Goal: Task Accomplishment & Management: Manage account settings

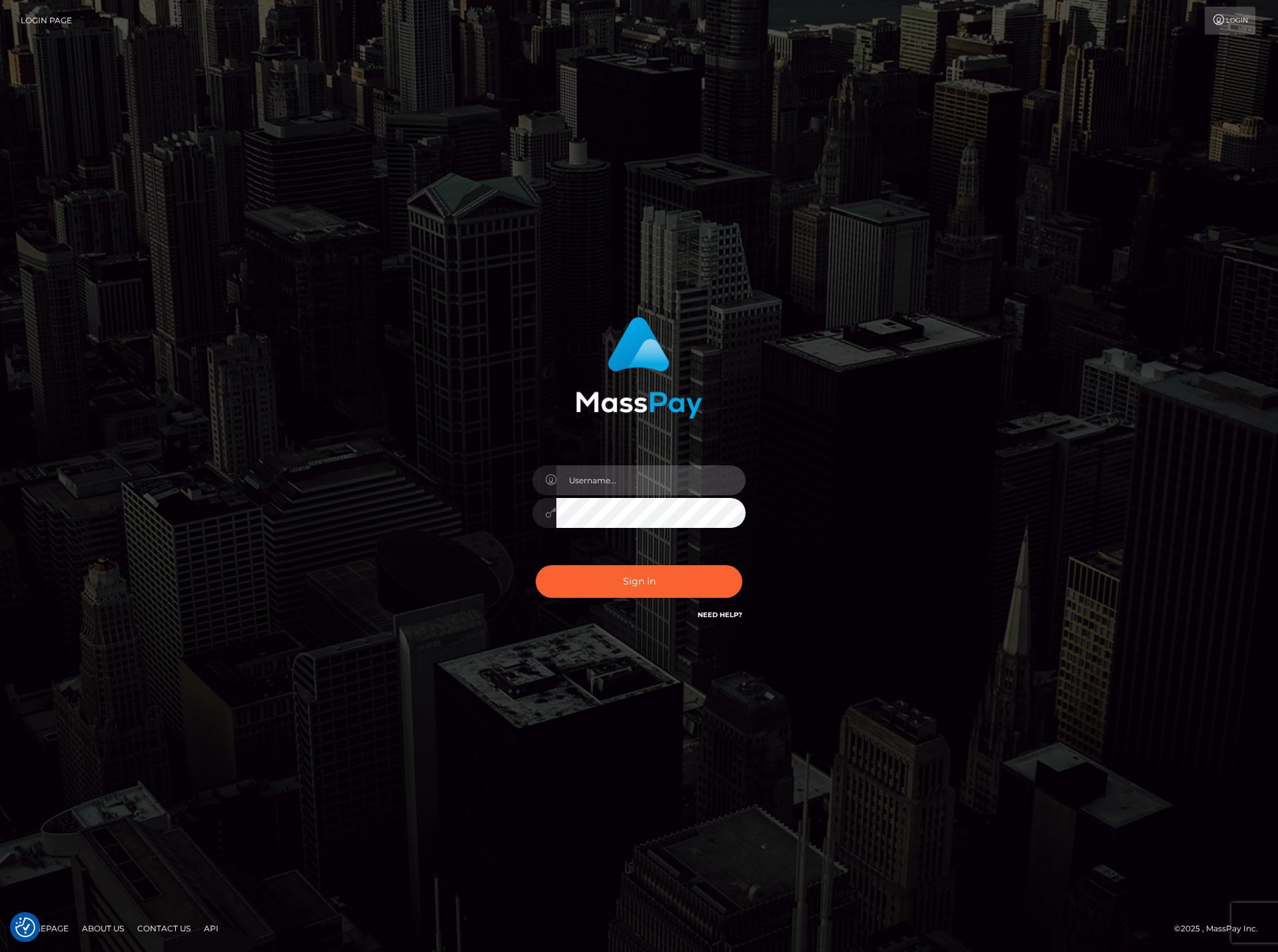
click at [662, 470] on input "text" at bounding box center [651, 480] width 189 height 30
paste input "DianaRangel"
type input "DianaRangel"
click at [670, 575] on button "Sign in" at bounding box center [638, 581] width 207 height 32
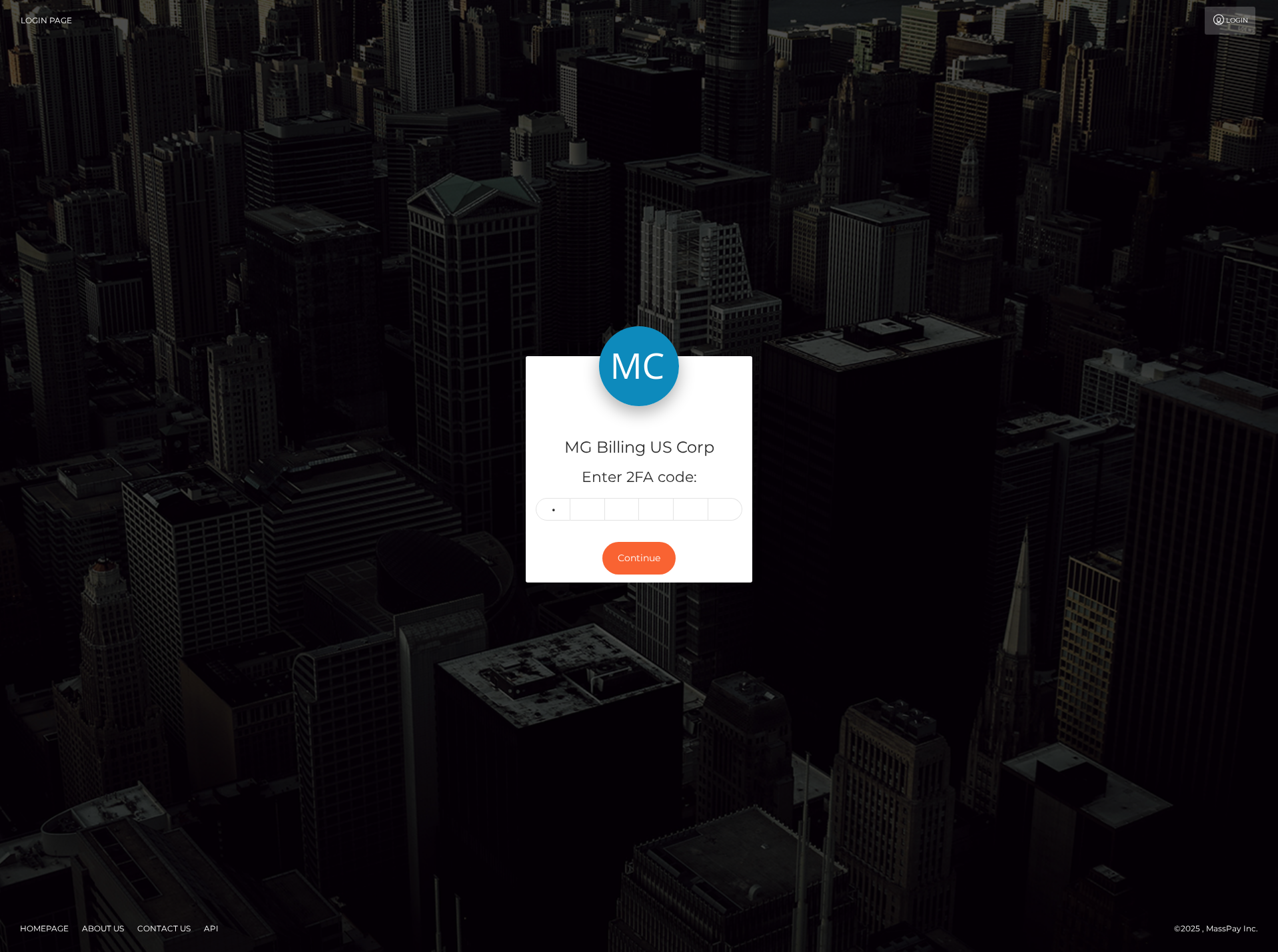
type input "5"
type input "6"
type input "3"
type input "9"
type input "8"
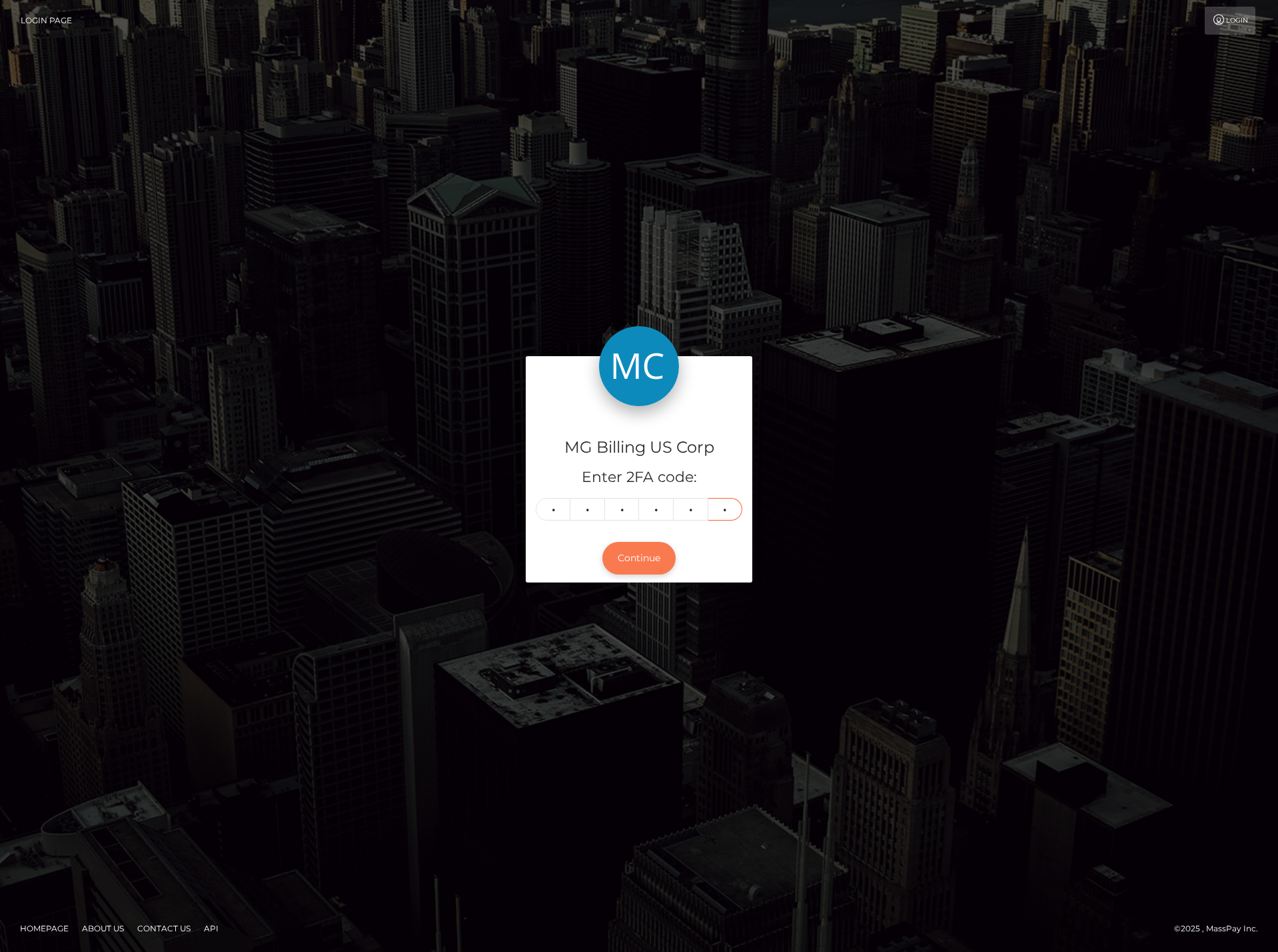
type input "4"
click at [655, 551] on button "Continue" at bounding box center [638, 558] width 73 height 32
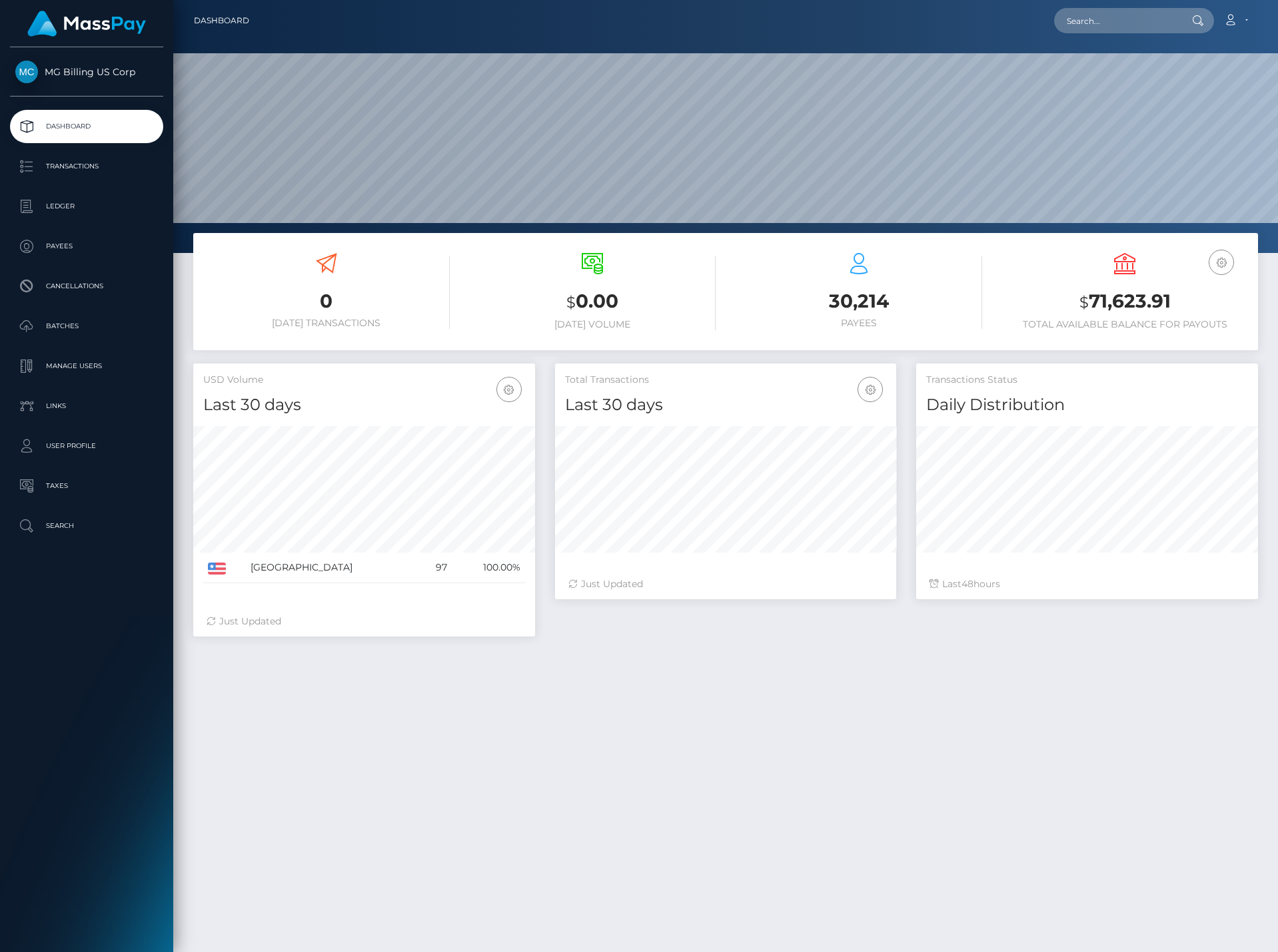
scroll to position [237, 341]
click at [71, 207] on p "Ledger" at bounding box center [86, 206] width 143 height 20
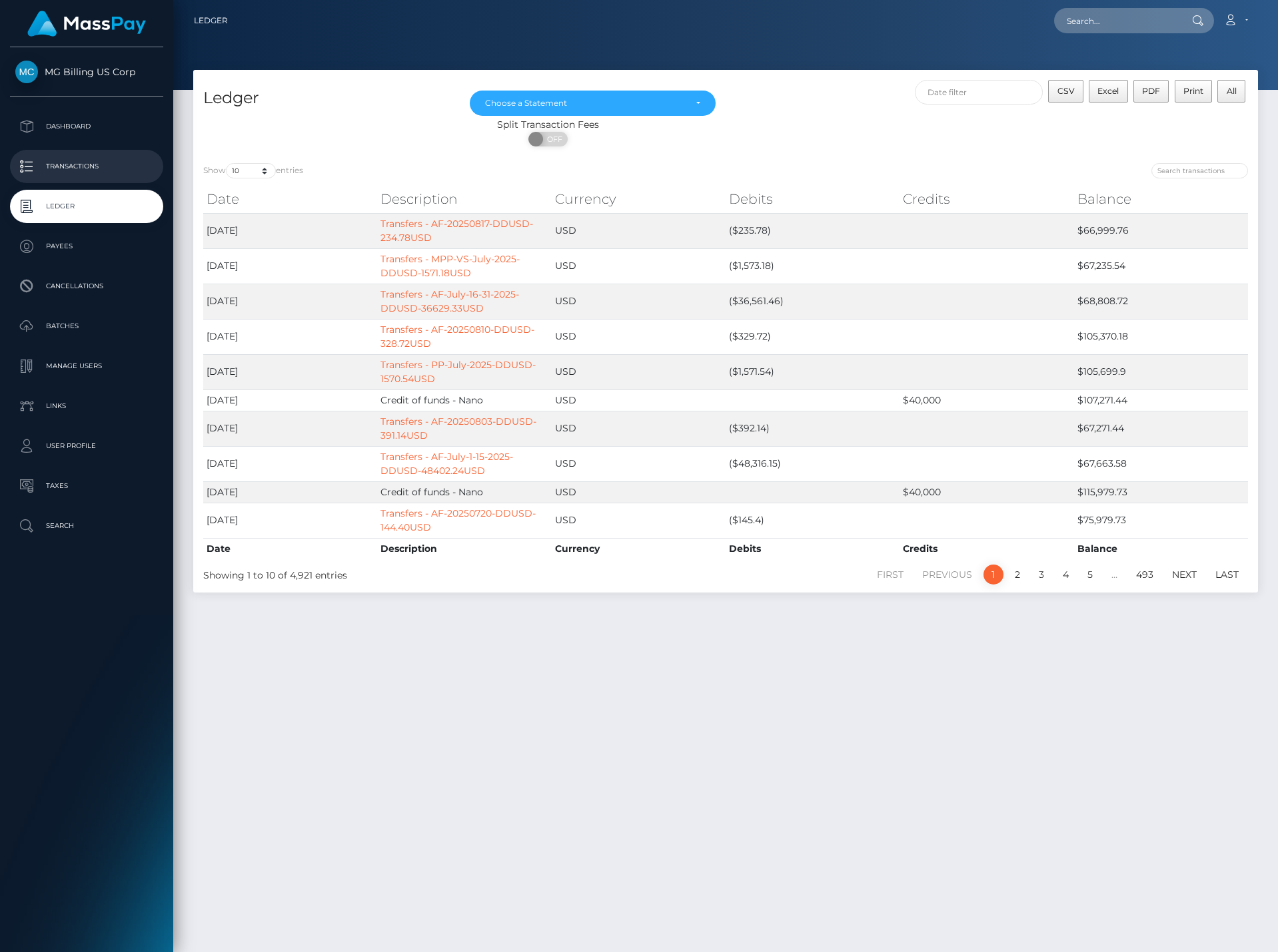
click at [63, 159] on p "Transactions" at bounding box center [86, 166] width 143 height 20
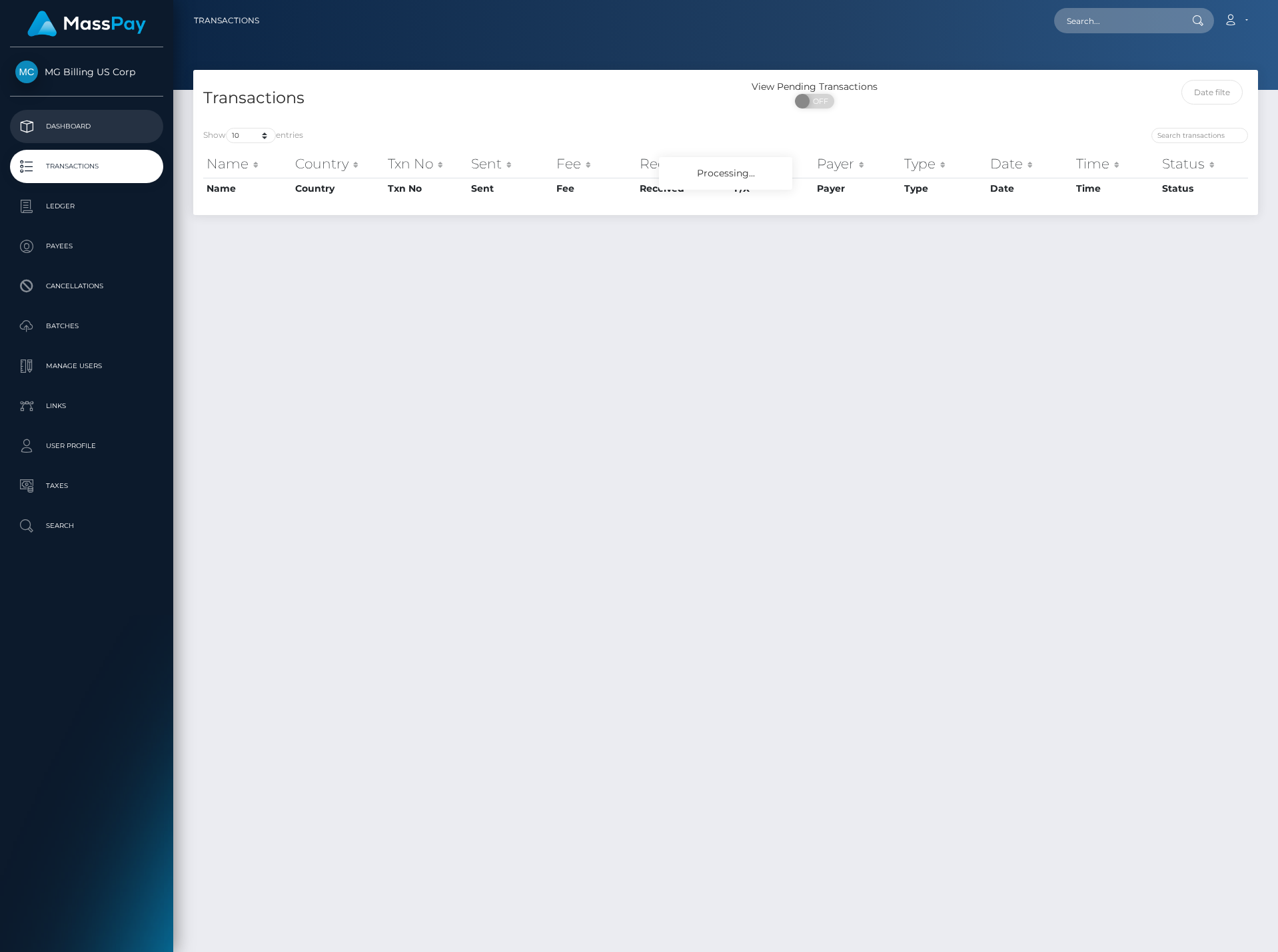
click at [71, 130] on p "Dashboard" at bounding box center [86, 126] width 143 height 20
click at [77, 451] on p "User Profile" at bounding box center [86, 446] width 143 height 20
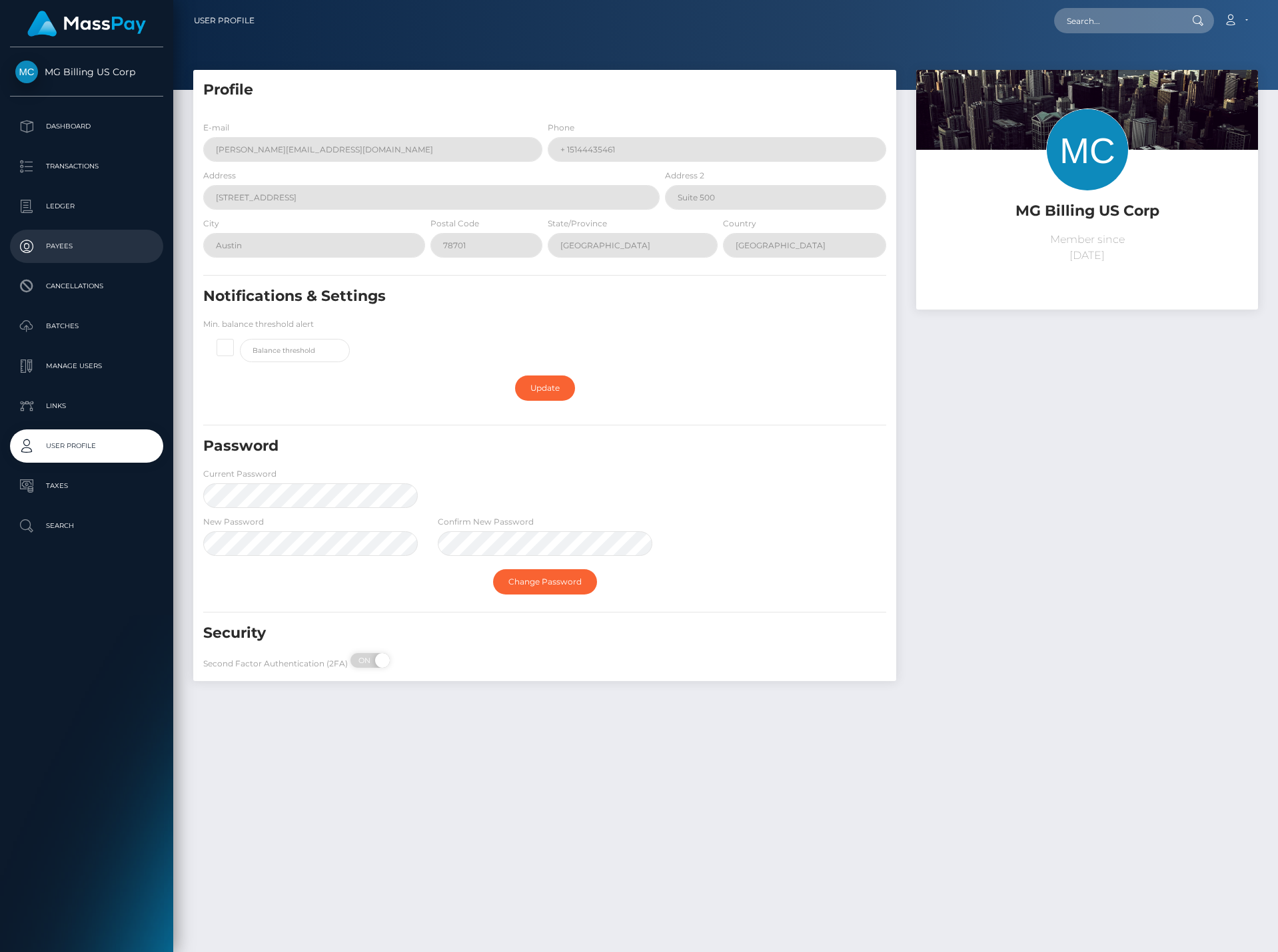
click at [63, 237] on p "Payees" at bounding box center [86, 246] width 143 height 20
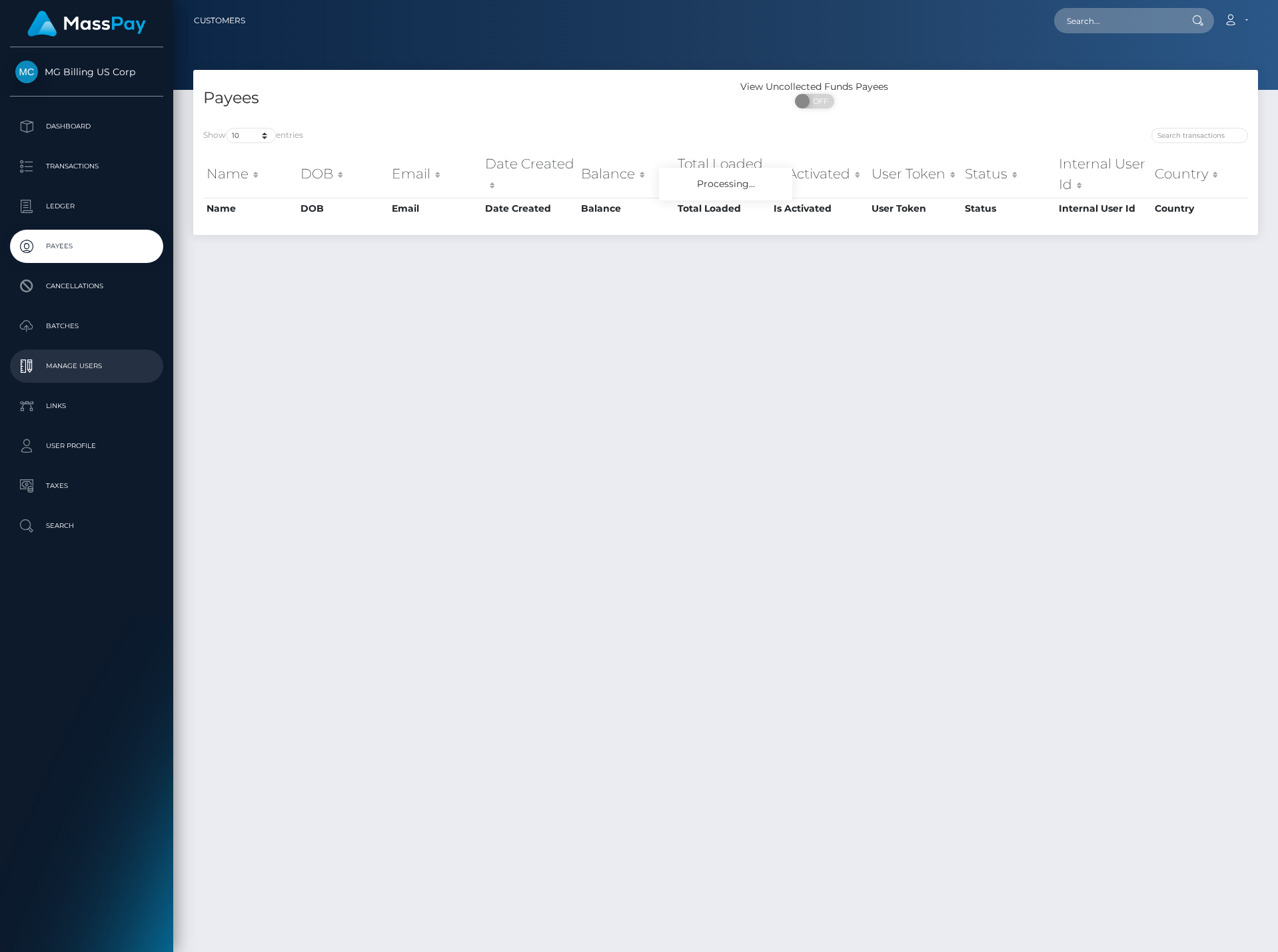
click at [91, 371] on p "Manage Users" at bounding box center [86, 366] width 143 height 20
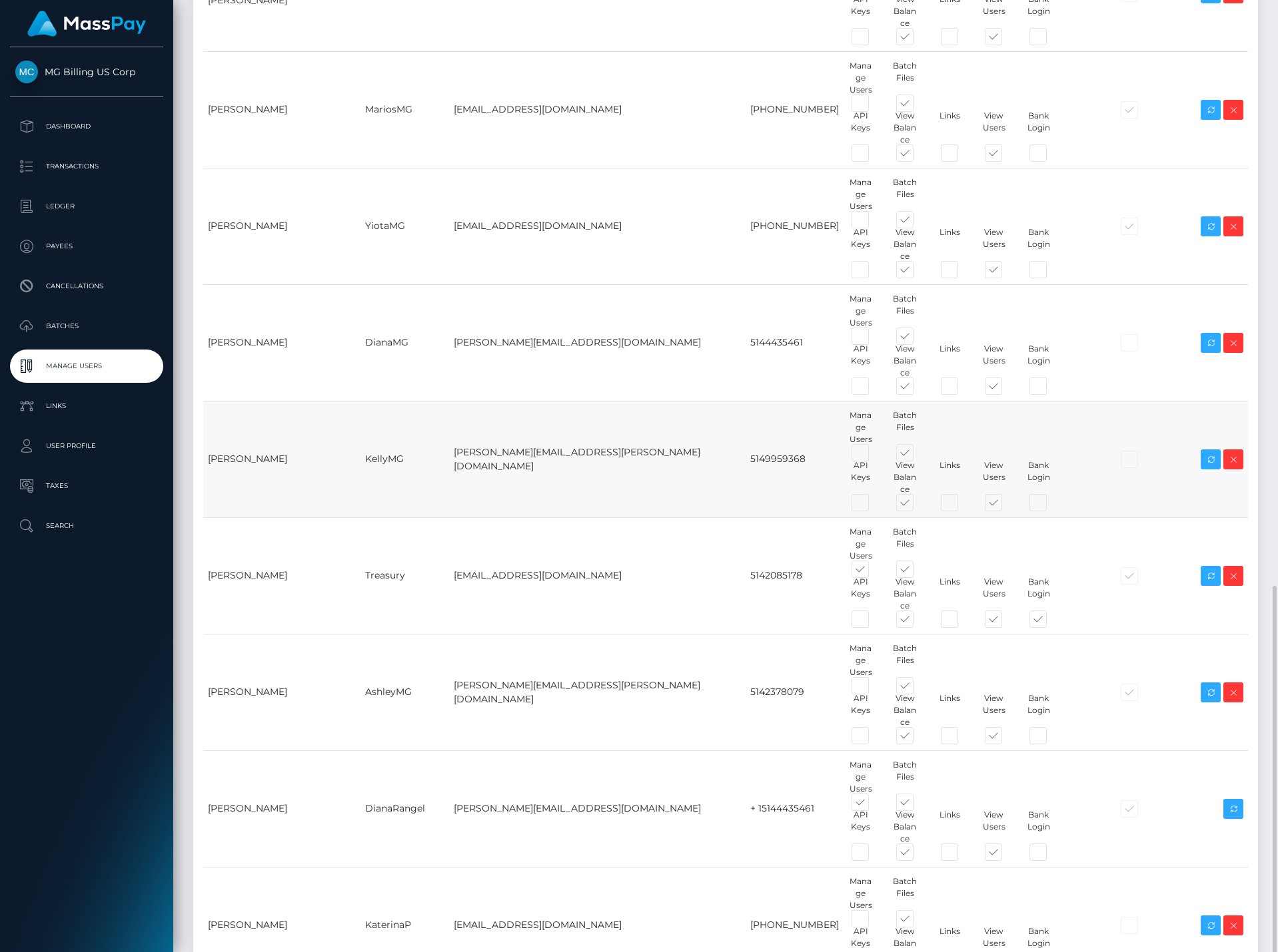
scroll to position [762, 0]
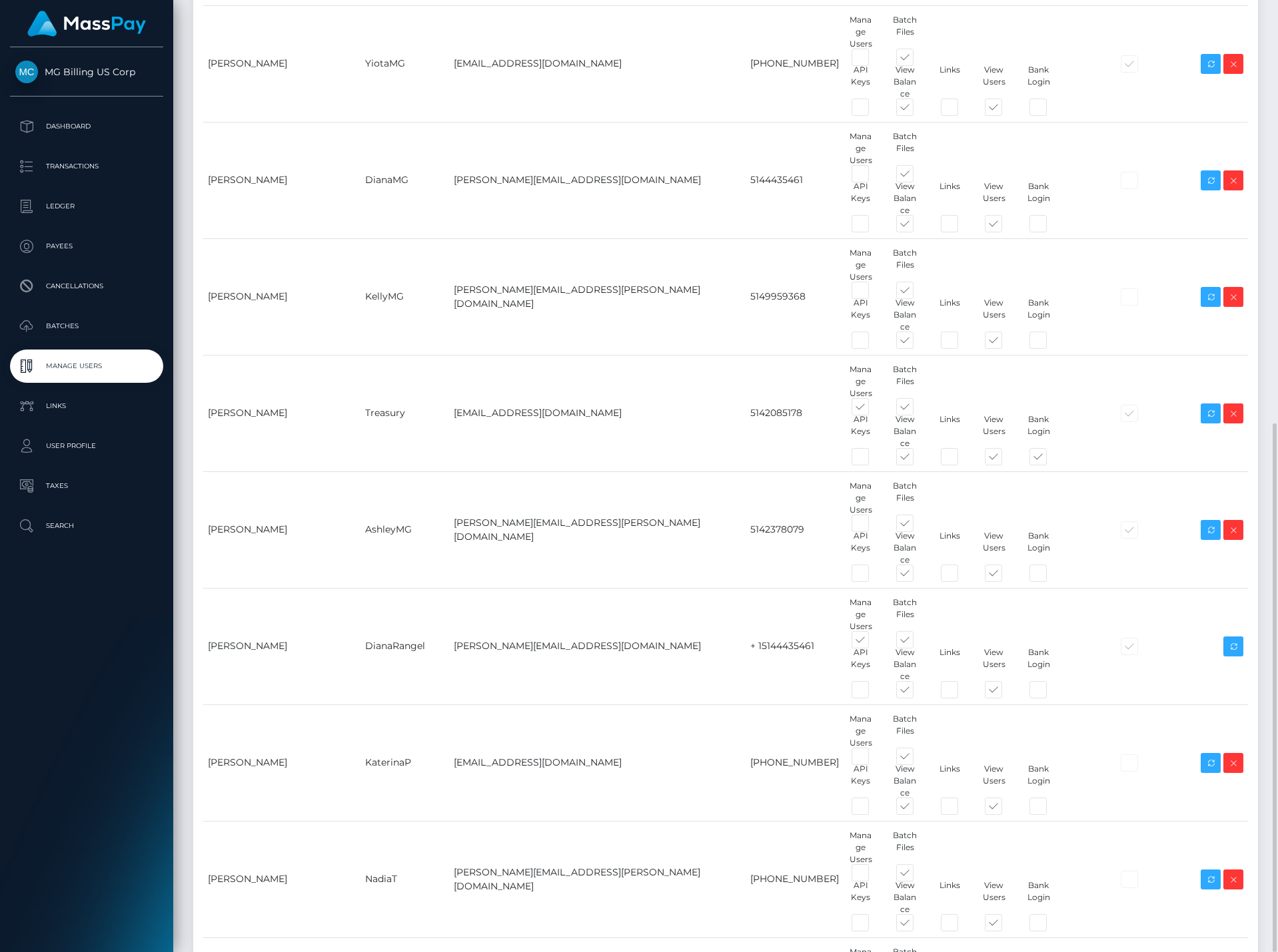
drag, startPoint x: 408, startPoint y: 743, endPoint x: 355, endPoint y: 744, distance: 53.0
copy tr "[PERSON_NAME]"
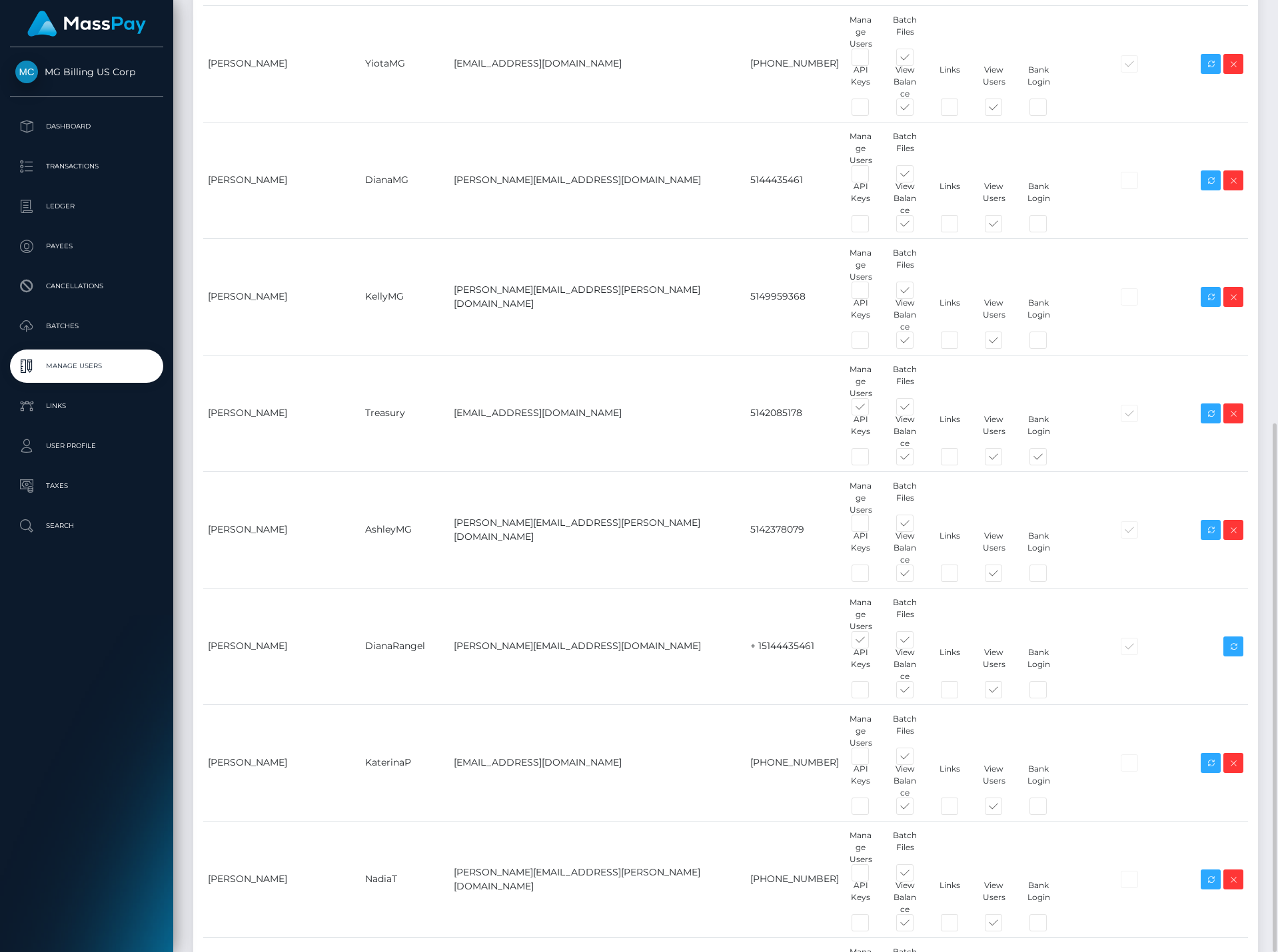
drag, startPoint x: 407, startPoint y: 747, endPoint x: 365, endPoint y: 747, distance: 42.0
copy td "[PERSON_NAME]"
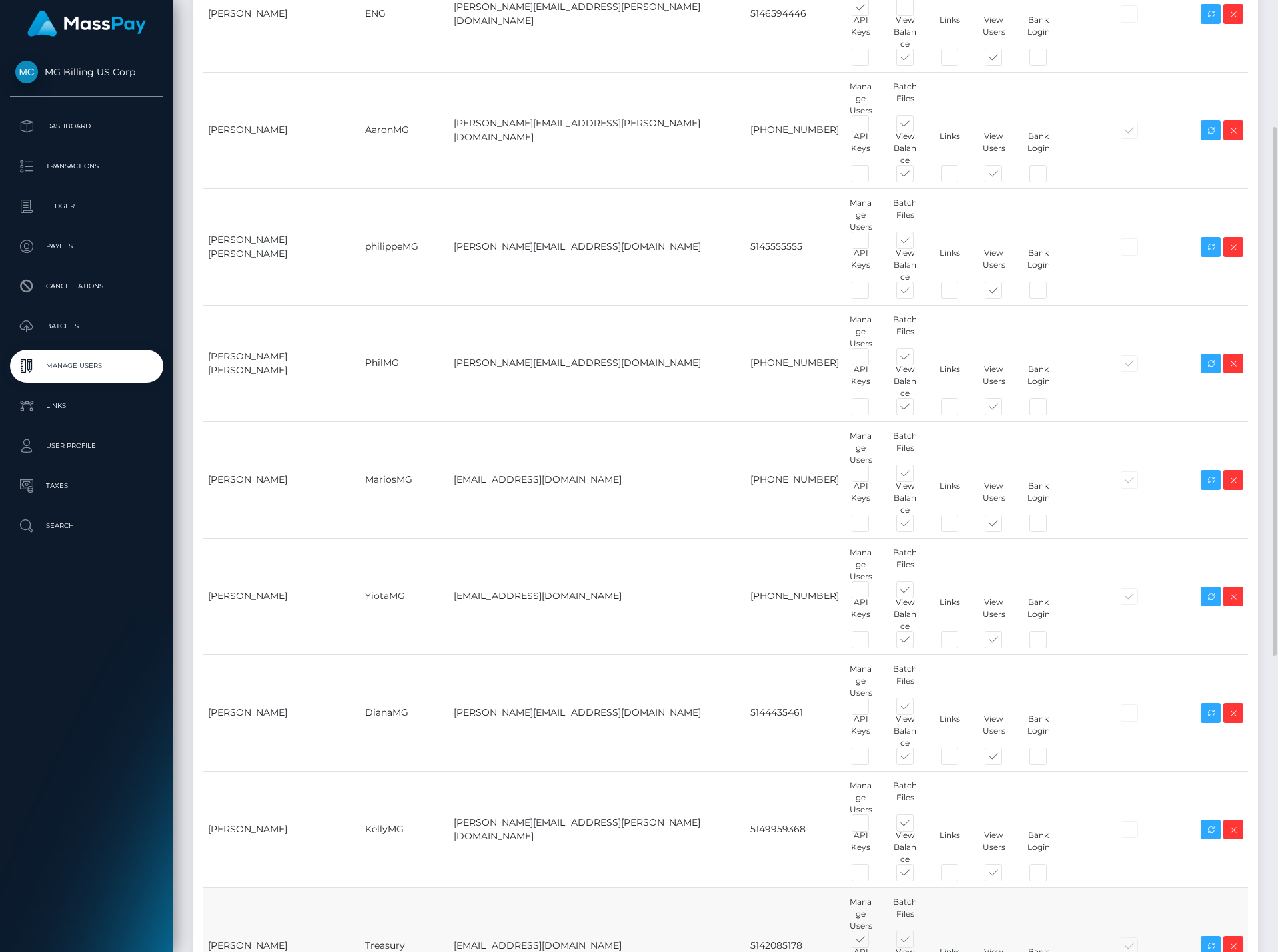
scroll to position [0, 0]
